Goal: Task Accomplishment & Management: Complete application form

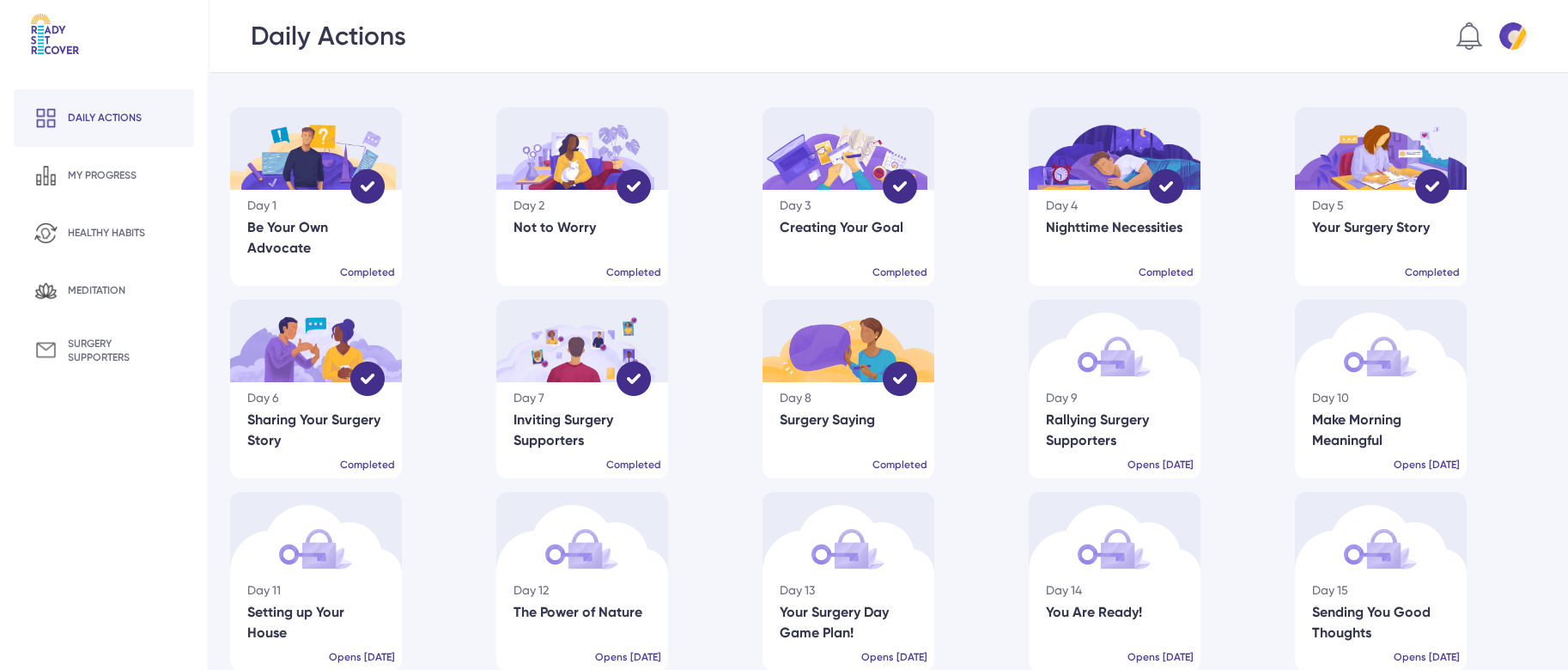
click at [1146, 241] on div "Day 4 Nighttime Necessities Completed" at bounding box center [1114, 238] width 172 height 96
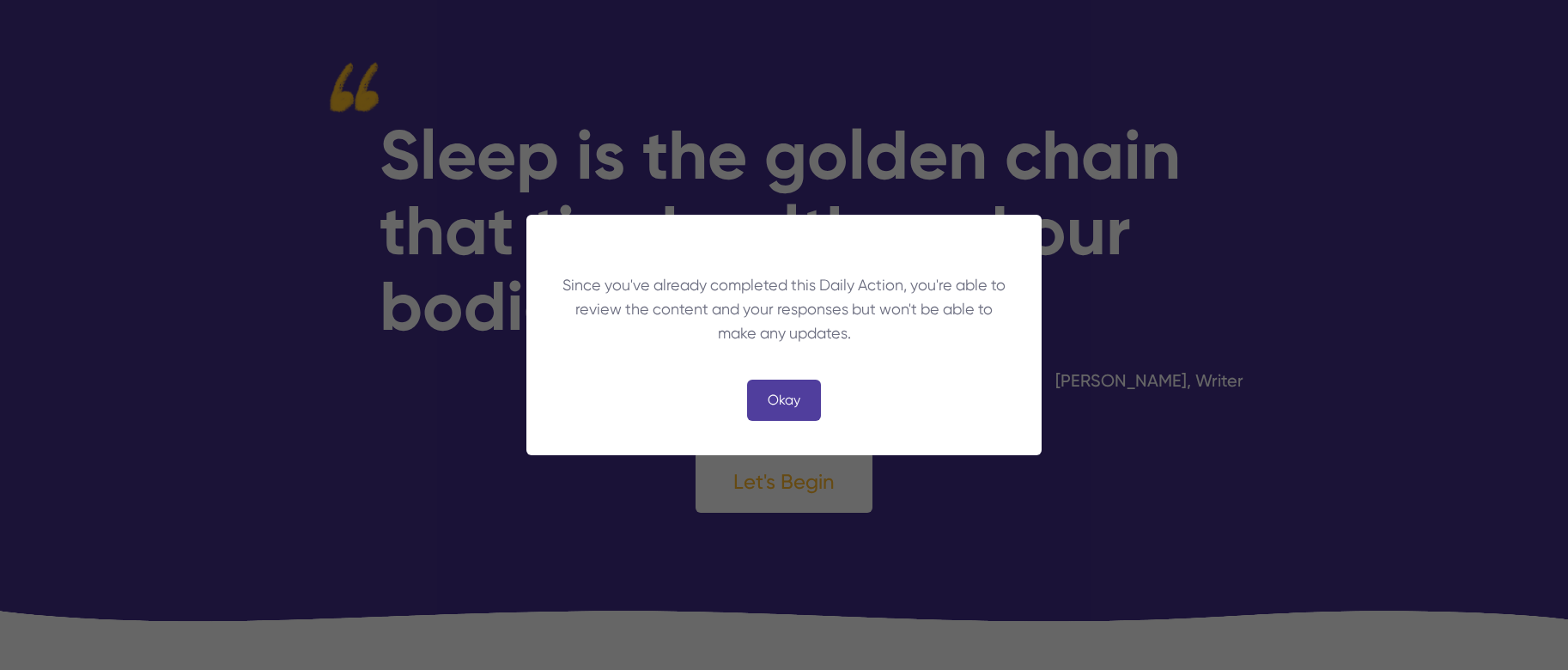
click at [794, 396] on div "Okay" at bounding box center [784, 399] width 74 height 41
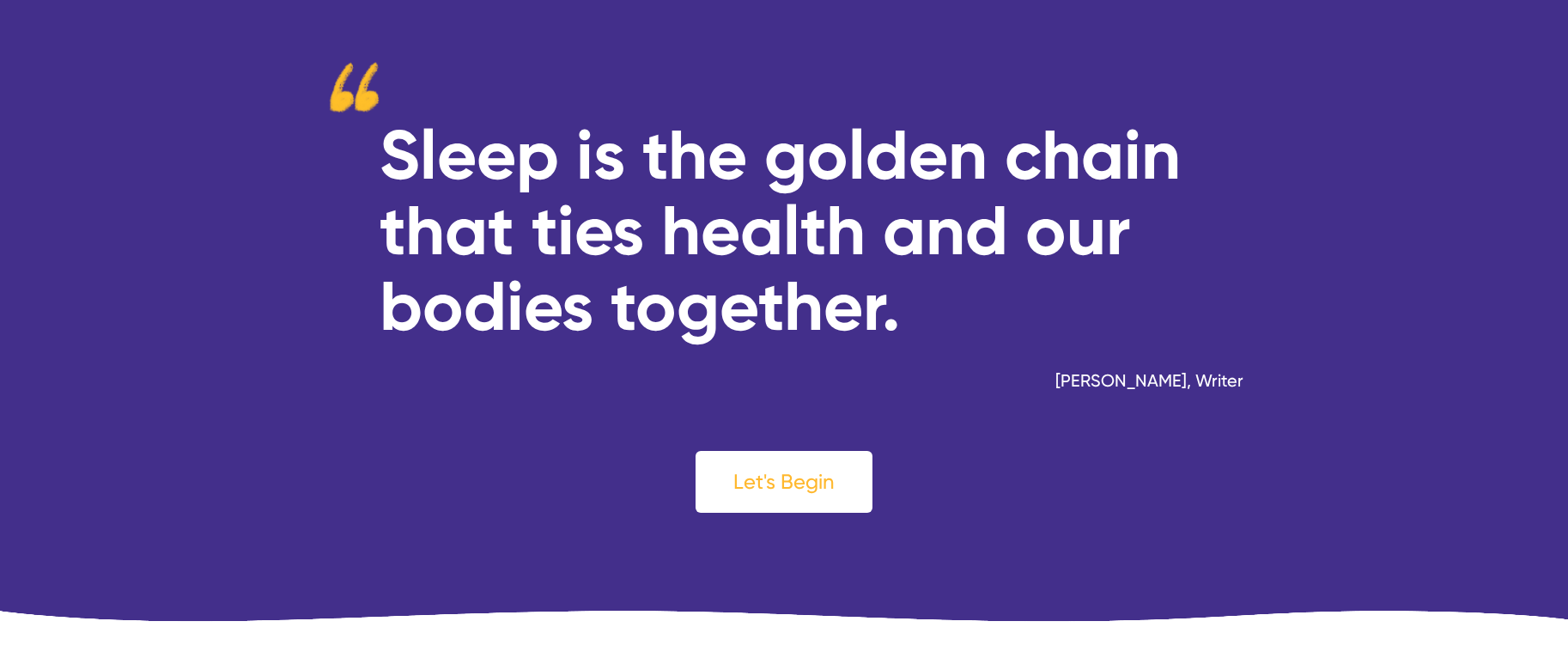
click at [813, 474] on div "Let's Begin" at bounding box center [784, 482] width 177 height 62
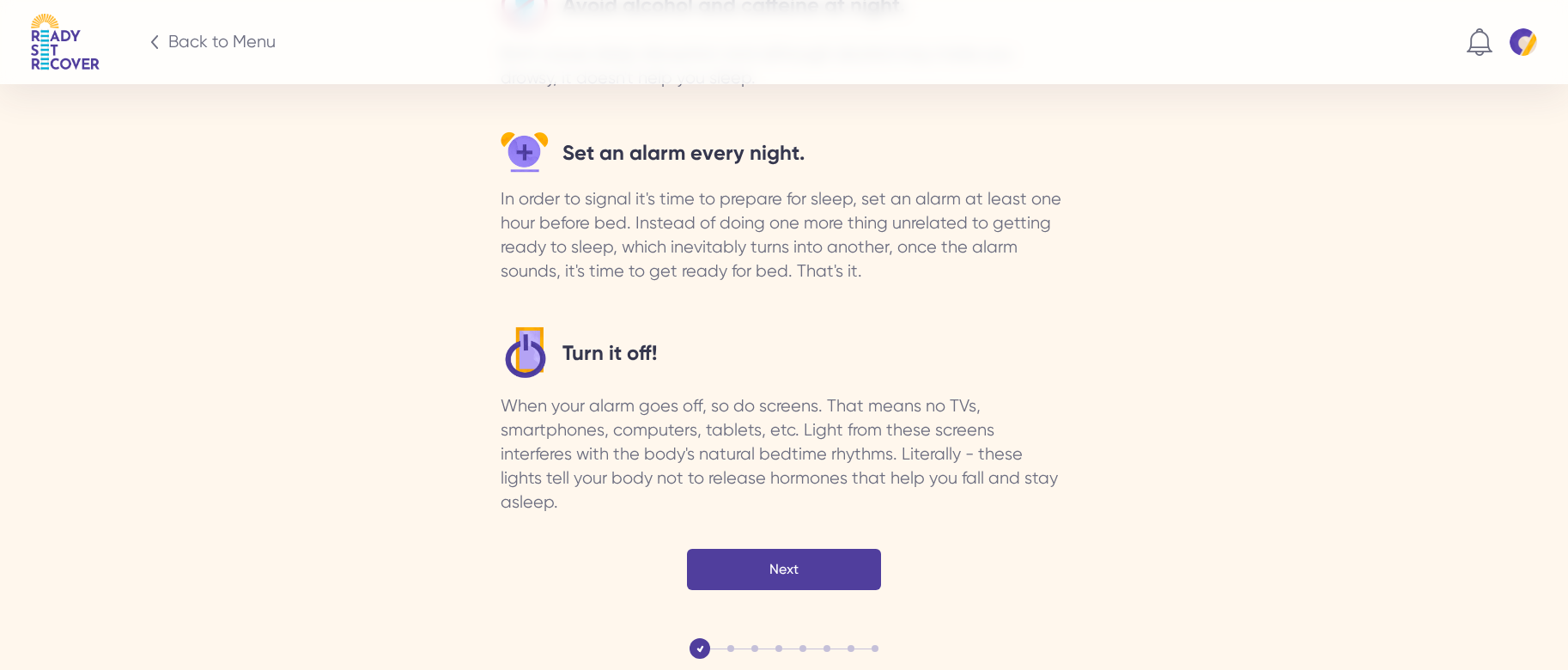
scroll to position [3507, 0]
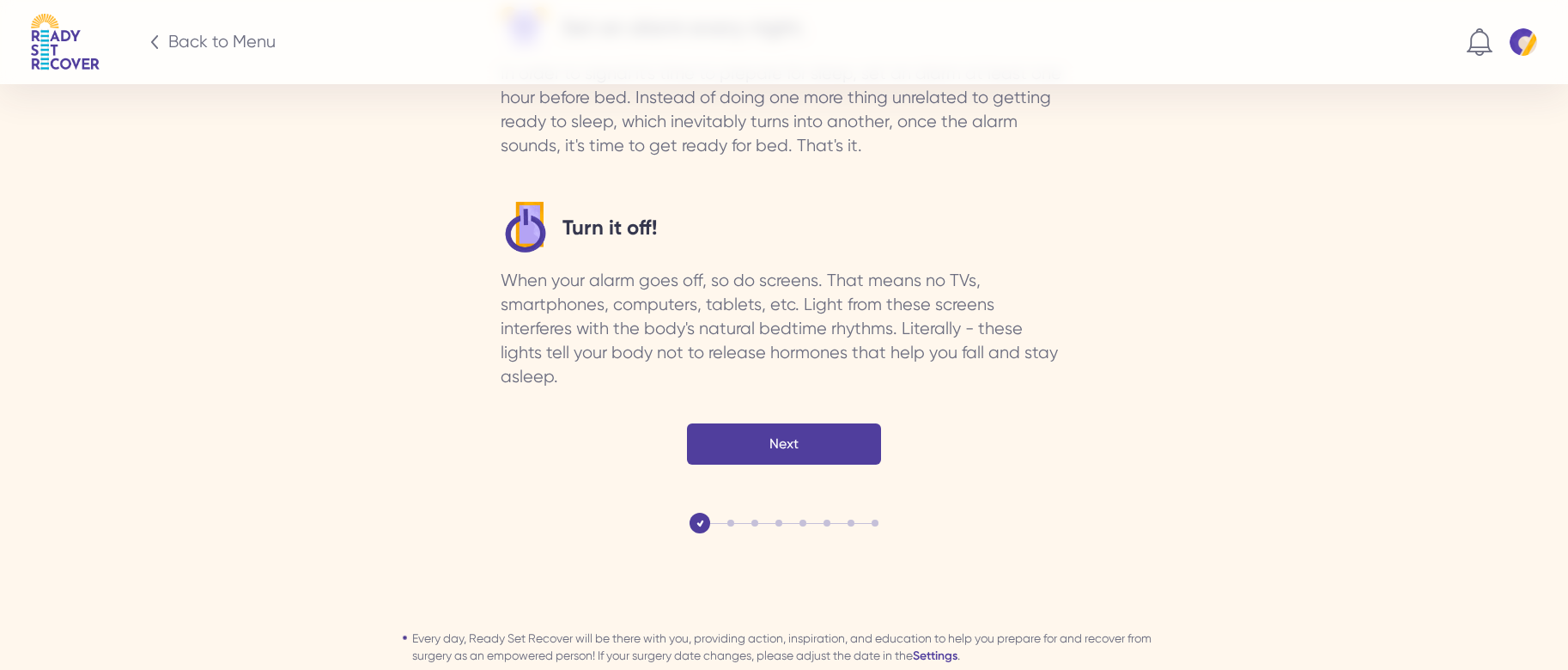
click at [808, 423] on div "Next" at bounding box center [784, 443] width 194 height 41
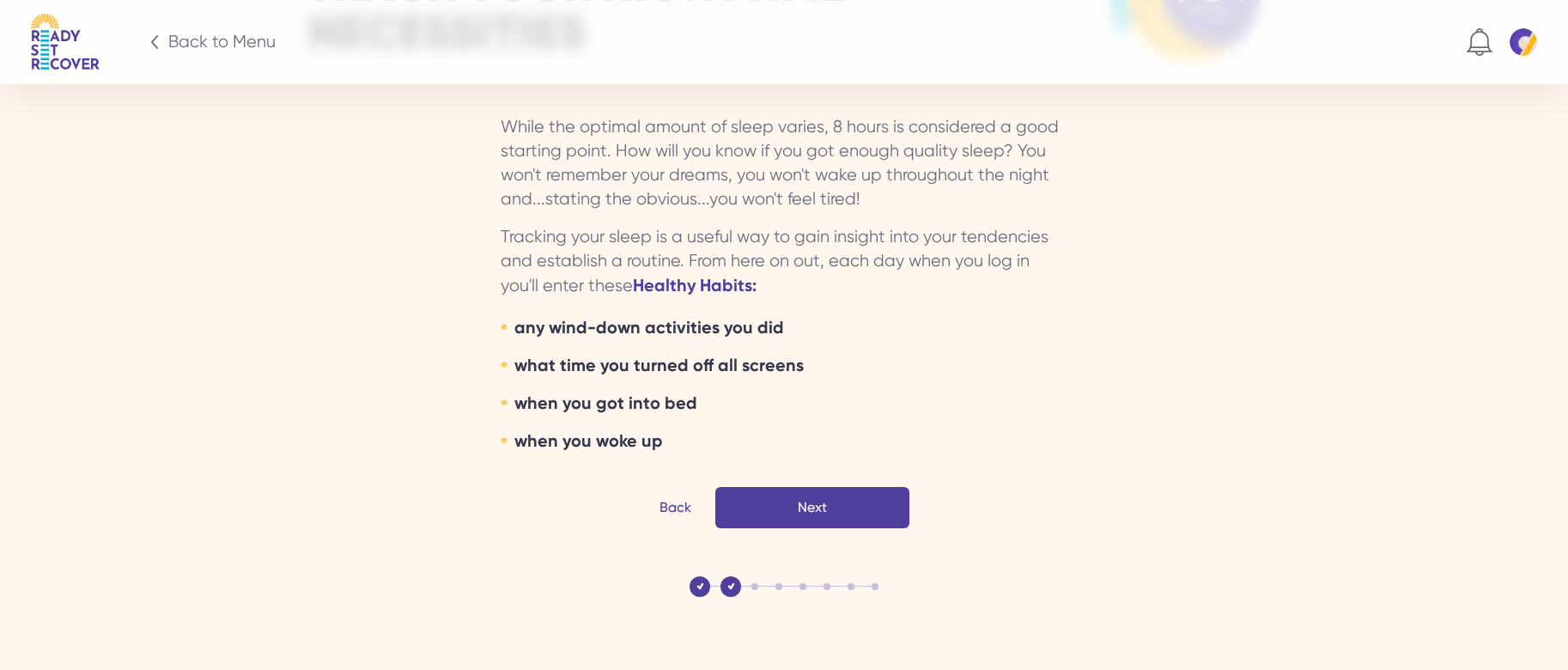
scroll to position [2892, 0]
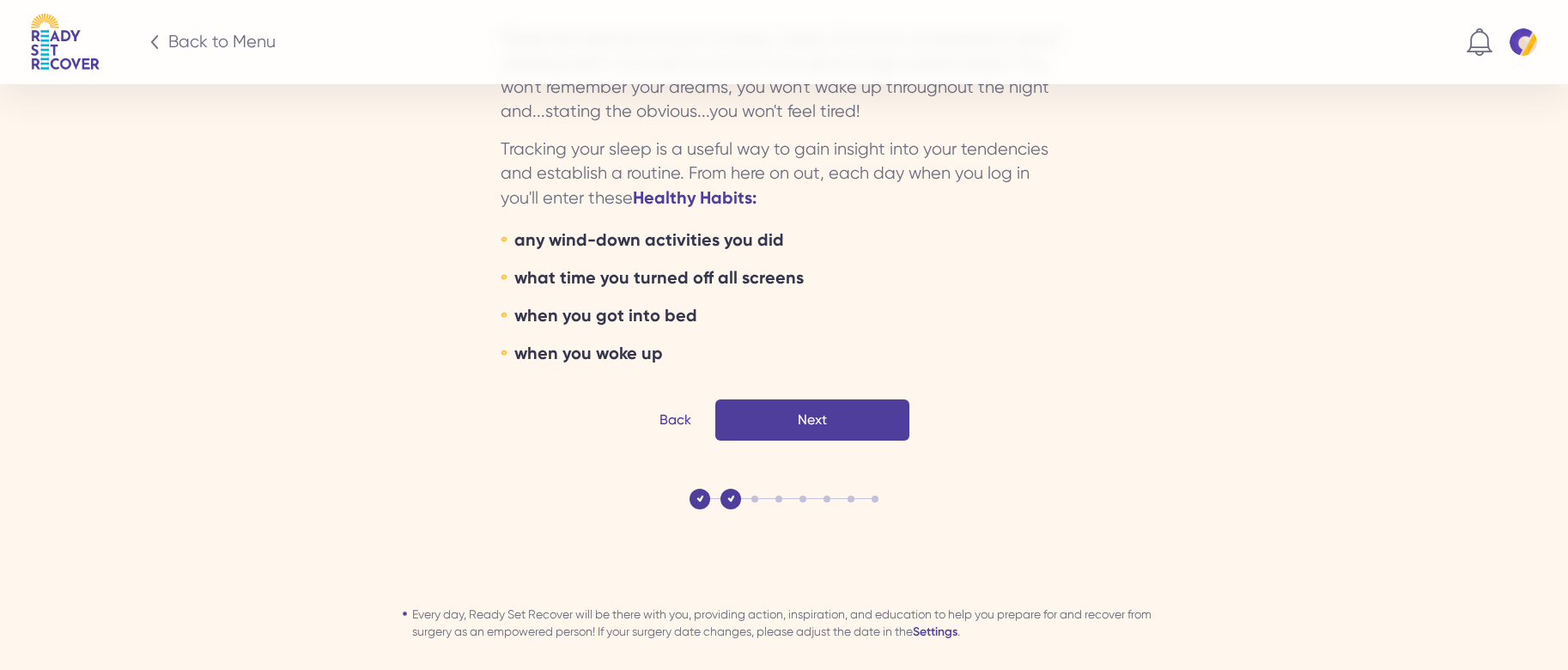
click at [0, 0] on div "Next" at bounding box center [0, 0] width 0 height 0
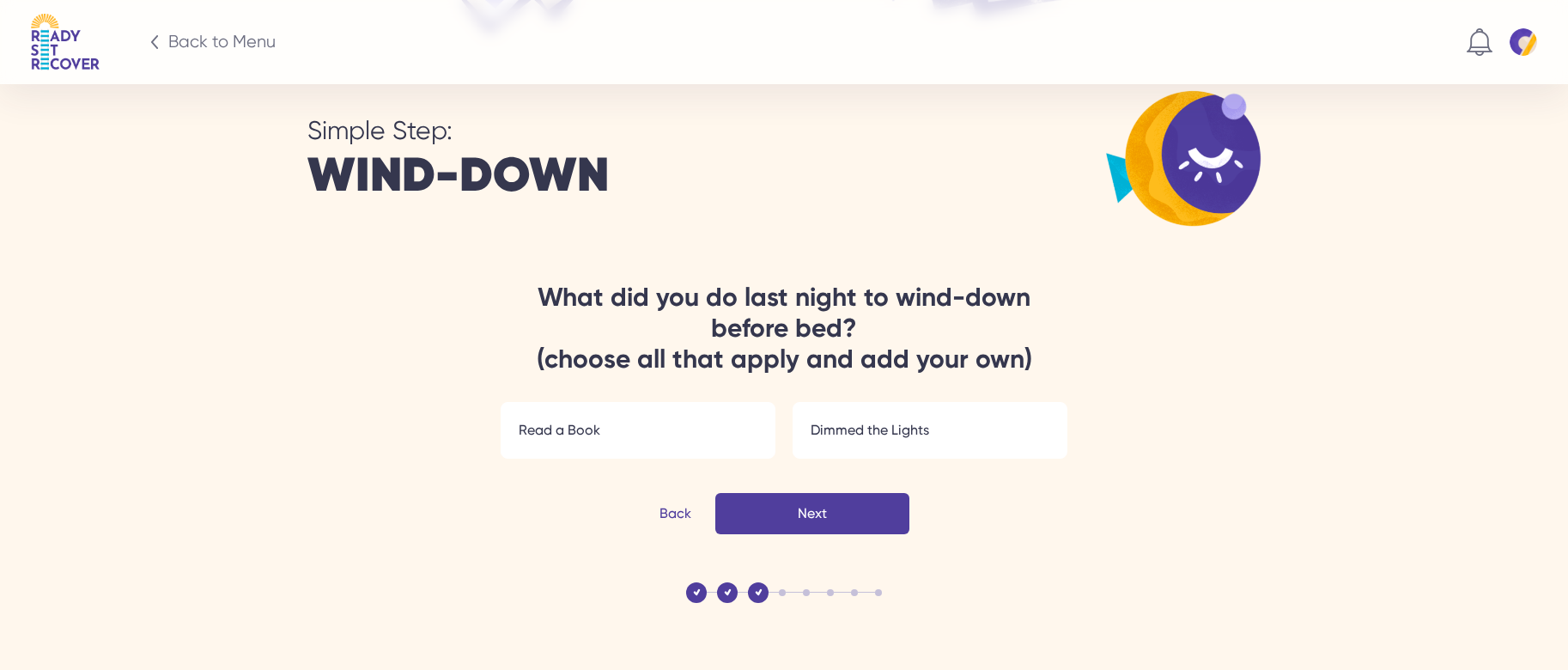
scroll to position [2733, 0]
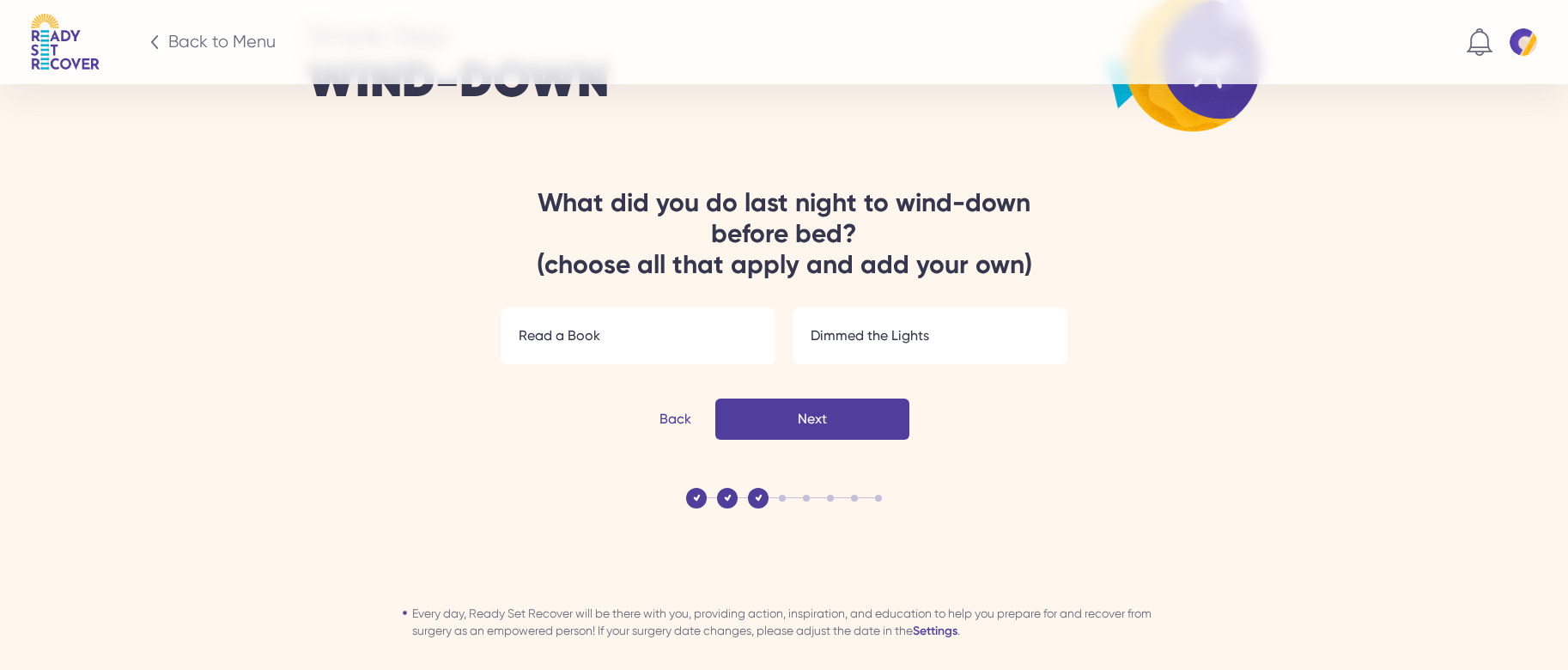
click at [0, 0] on div "Next" at bounding box center [0, 0] width 0 height 0
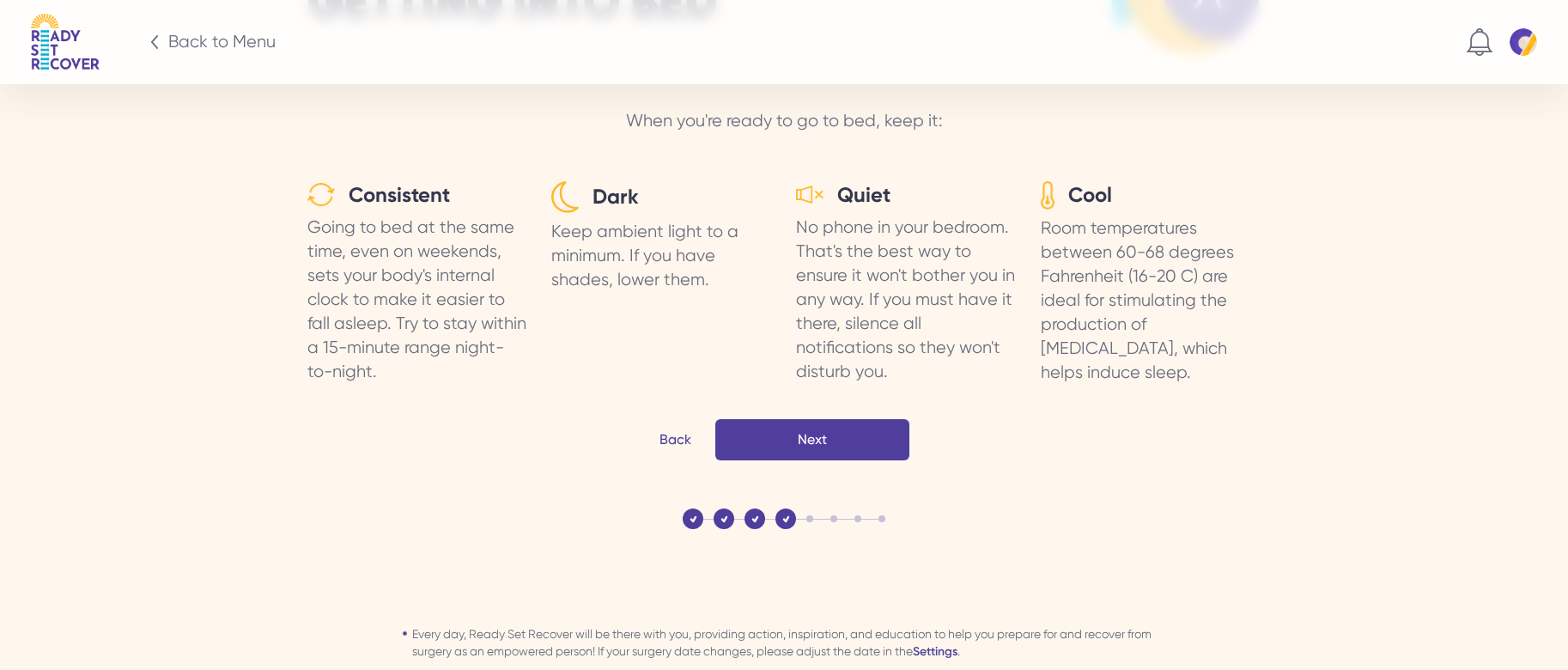
scroll to position [2831, 0]
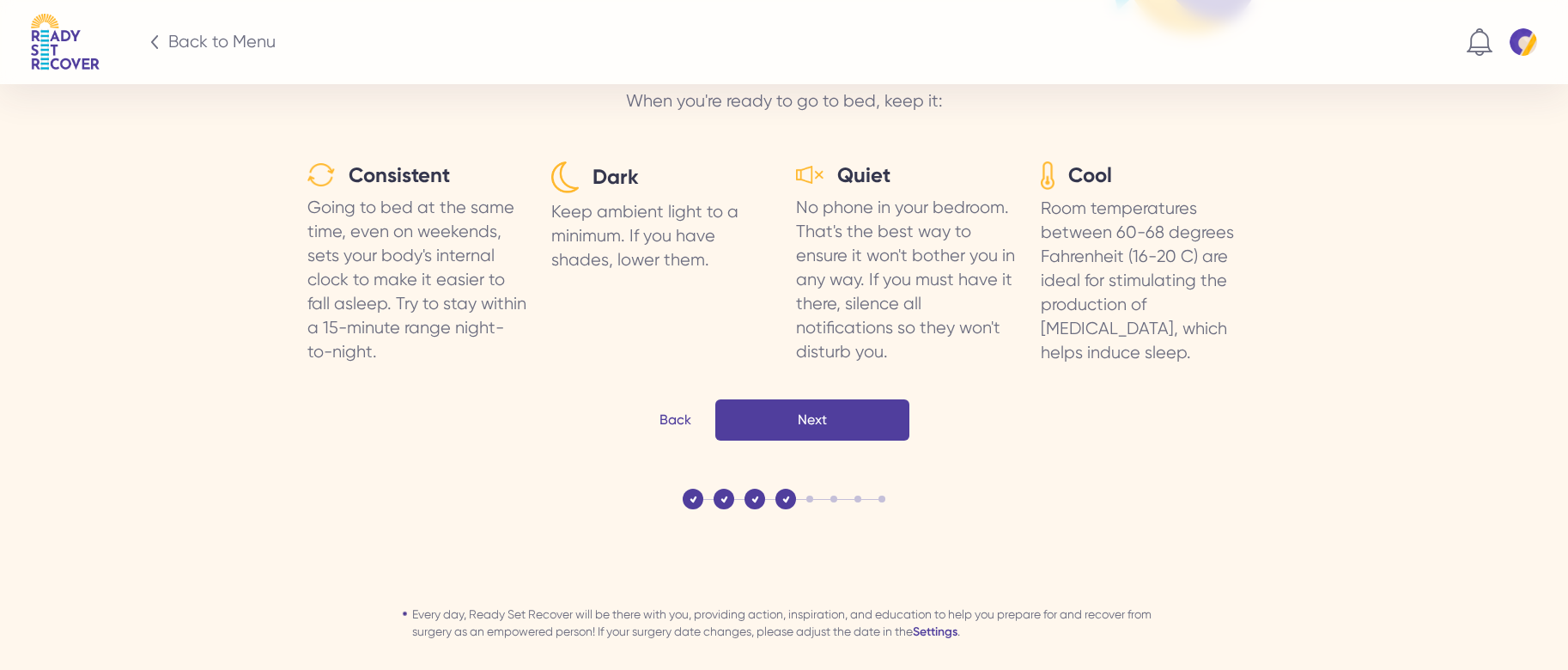
click at [840, 412] on div "Next" at bounding box center [813, 419] width 194 height 41
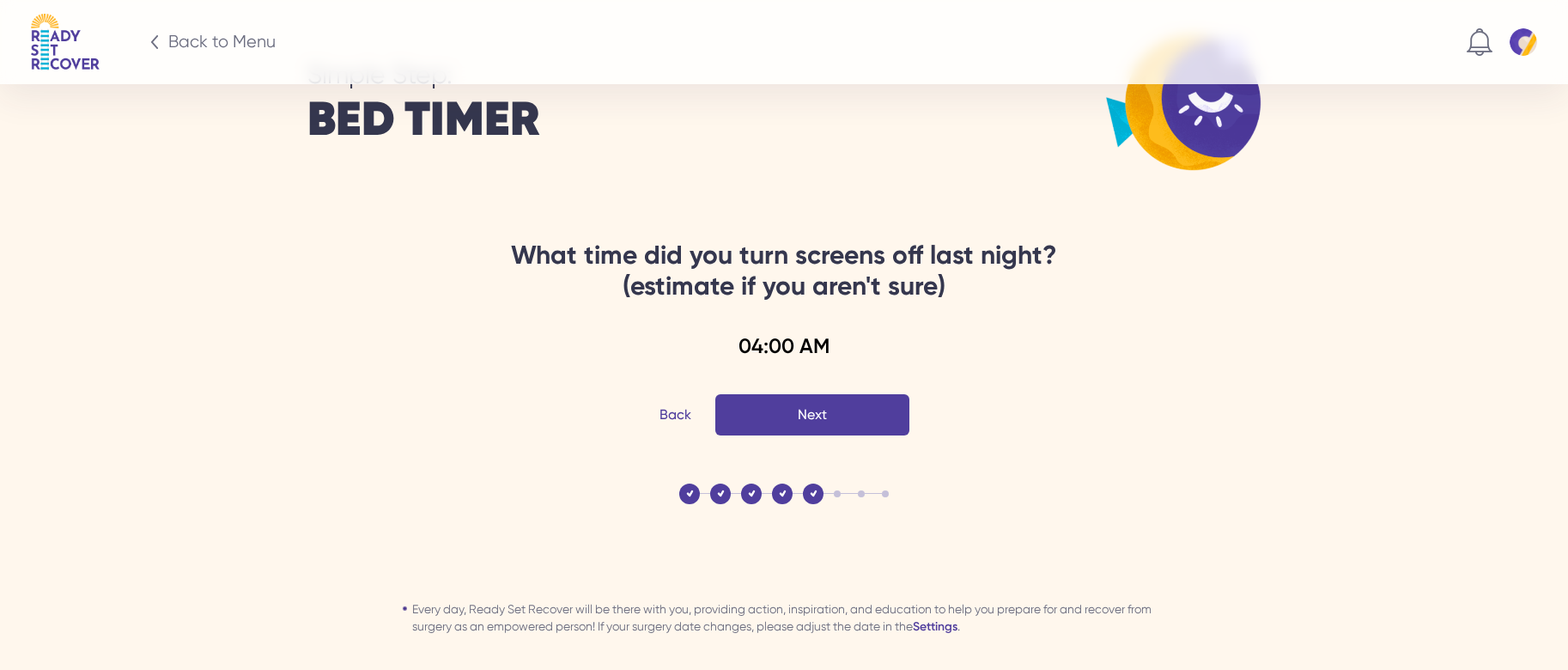
scroll to position [2638, 0]
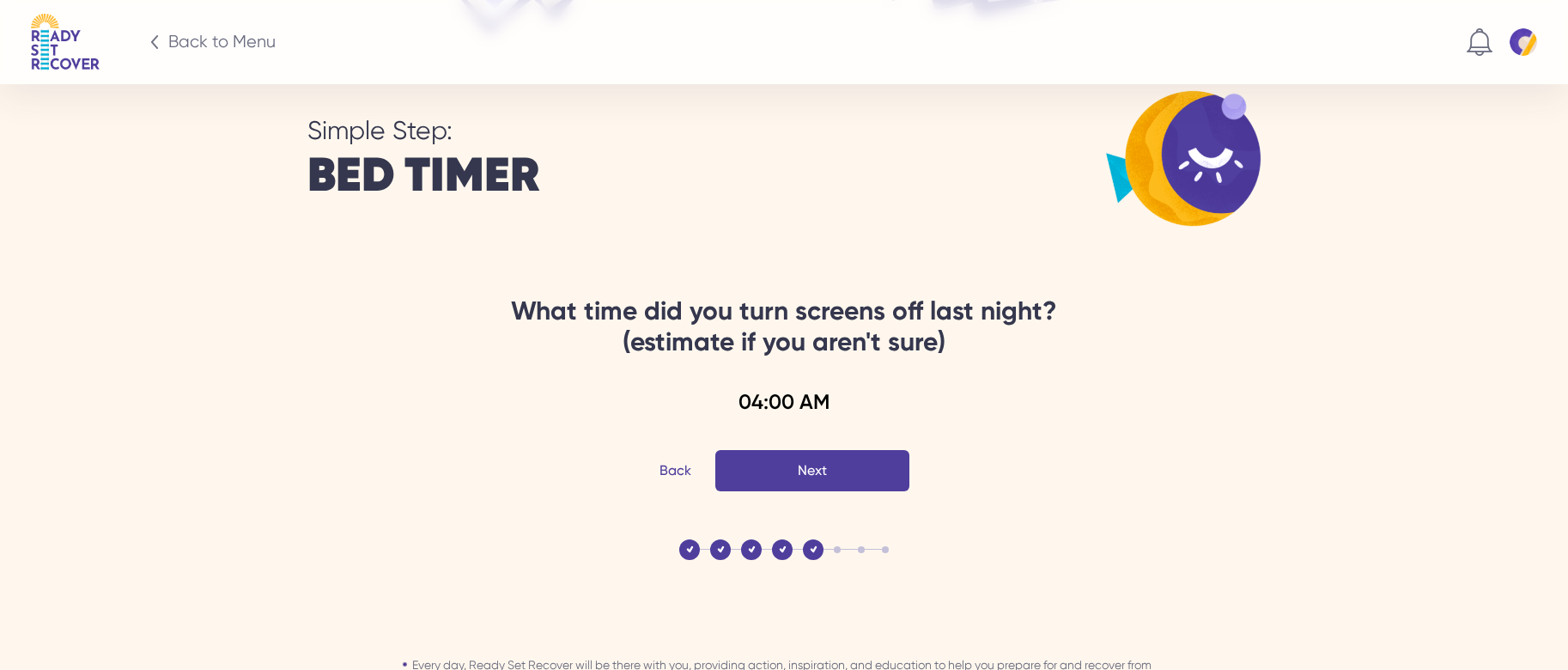
click at [0, 0] on div "Next" at bounding box center [0, 0] width 0 height 0
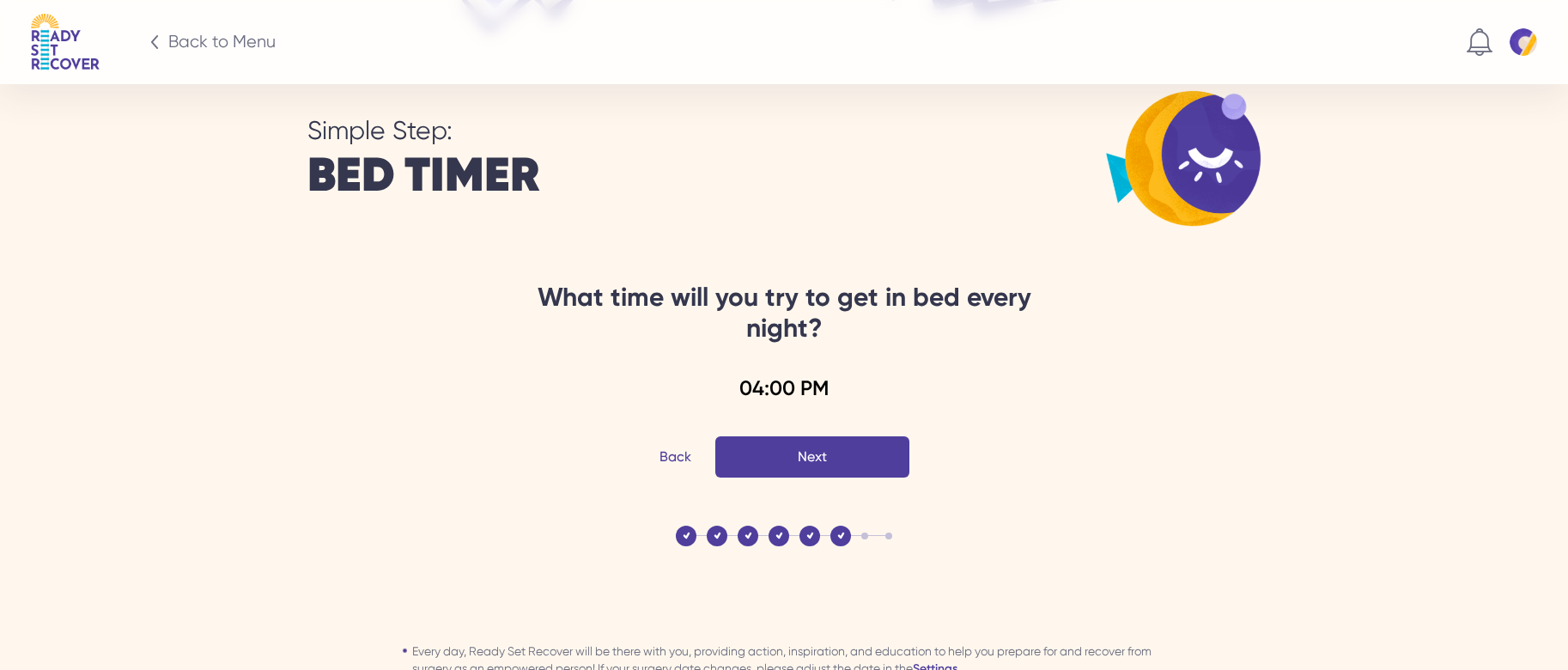
click at [774, 382] on div "04:00 PM" at bounding box center [784, 388] width 567 height 27
click at [924, 391] on div "04:00 PM" at bounding box center [784, 388] width 567 height 27
click at [0, 0] on div "Next" at bounding box center [0, 0] width 0 height 0
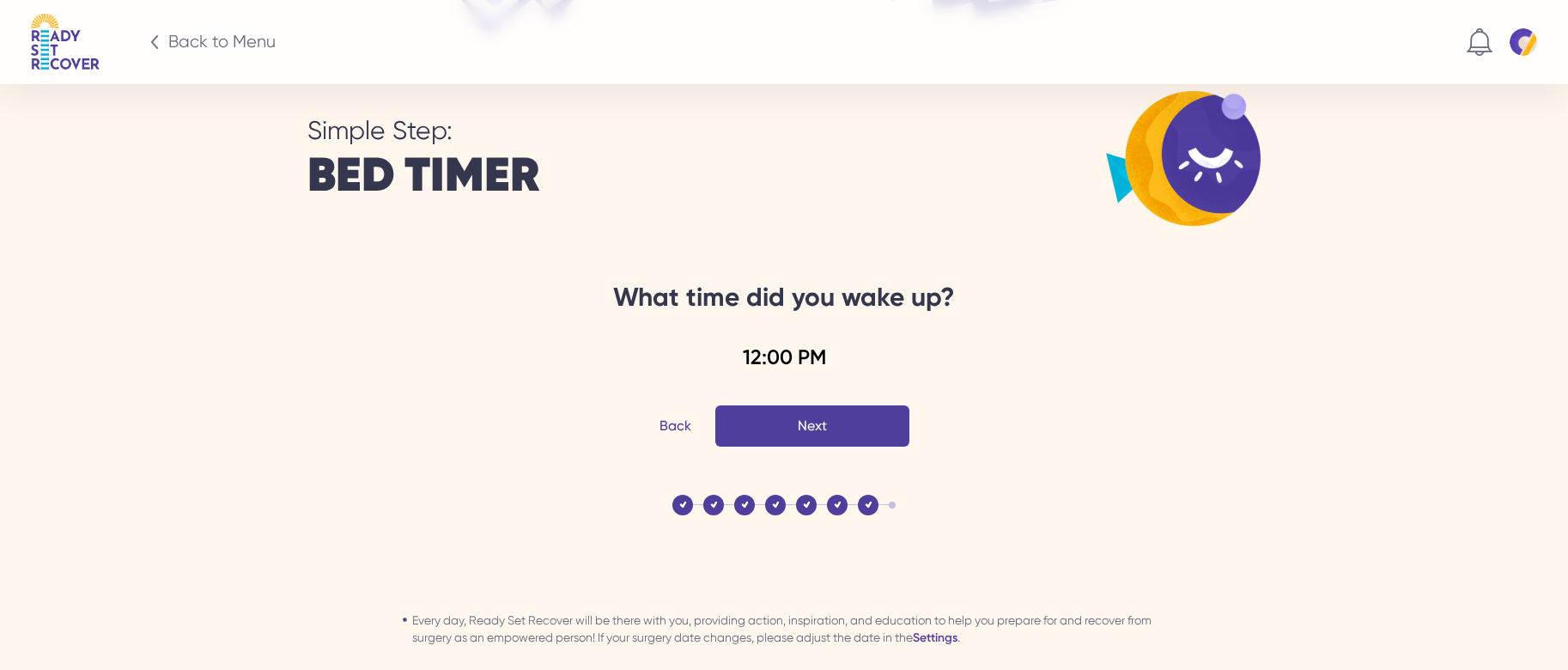
click at [0, 0] on div "Next" at bounding box center [0, 0] width 0 height 0
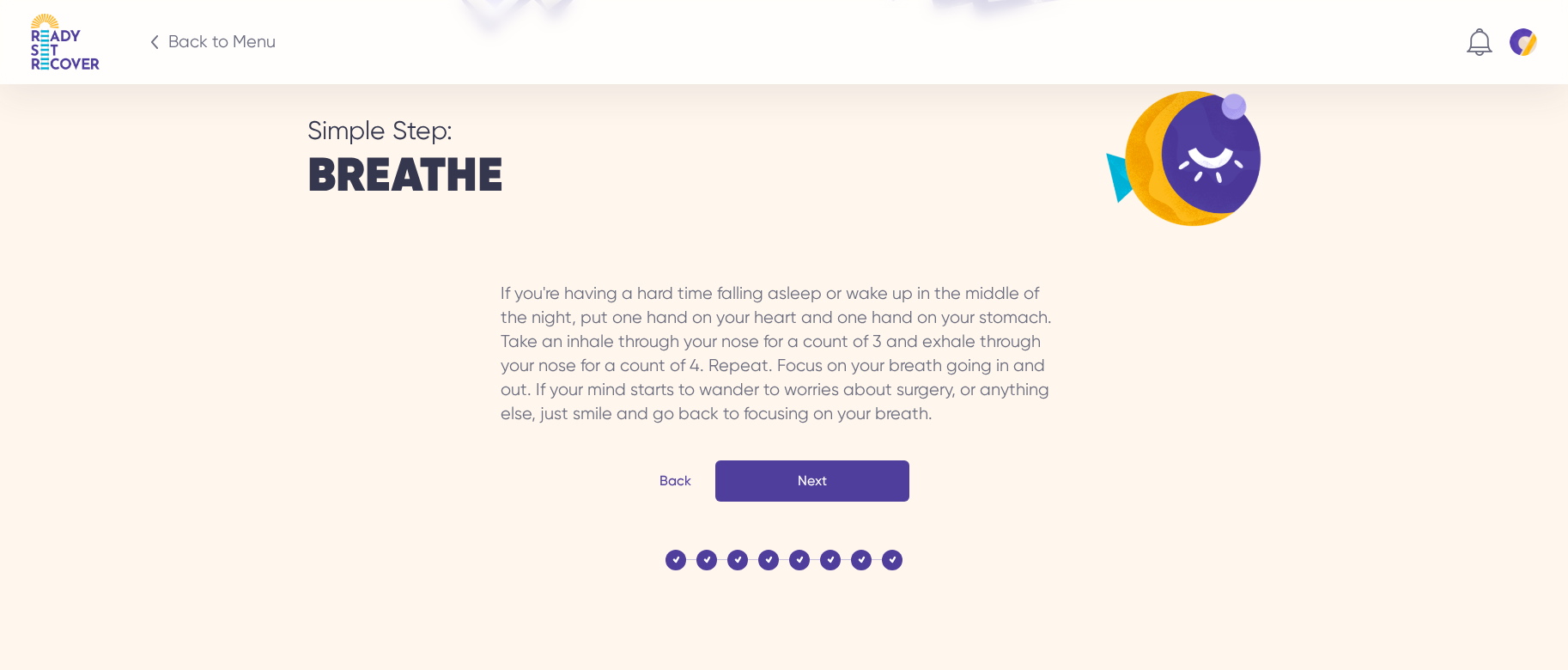
click at [851, 478] on button "Next" at bounding box center [813, 480] width 194 height 41
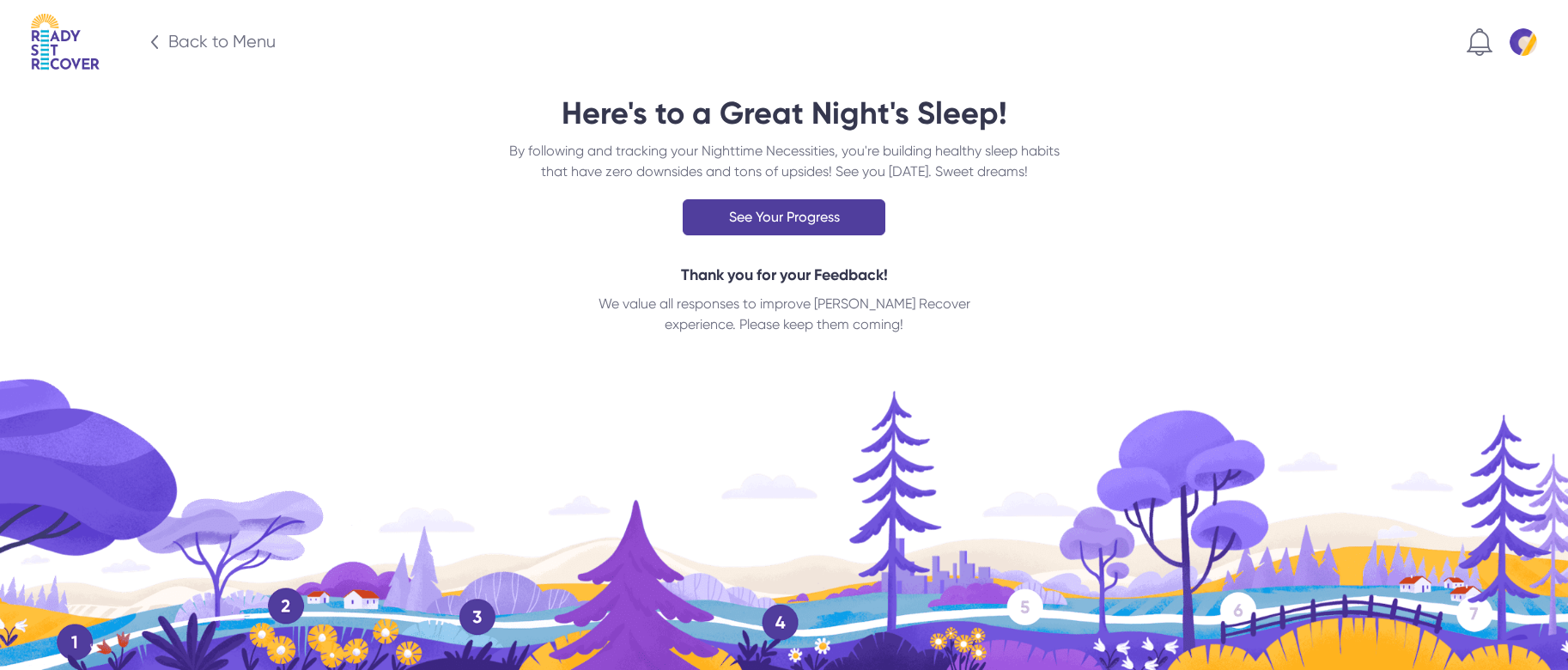
click at [231, 37] on div "Back to Menu" at bounding box center [222, 42] width 107 height 24
